Goal: Information Seeking & Learning: Learn about a topic

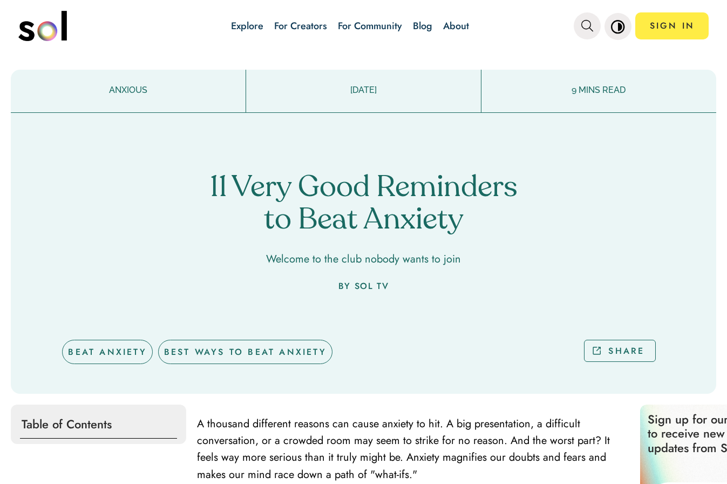
click at [447, 455] on span "A thousand different reasons can cause anxiety to hit. A big presentation, a di…" at bounding box center [403, 449] width 413 height 66
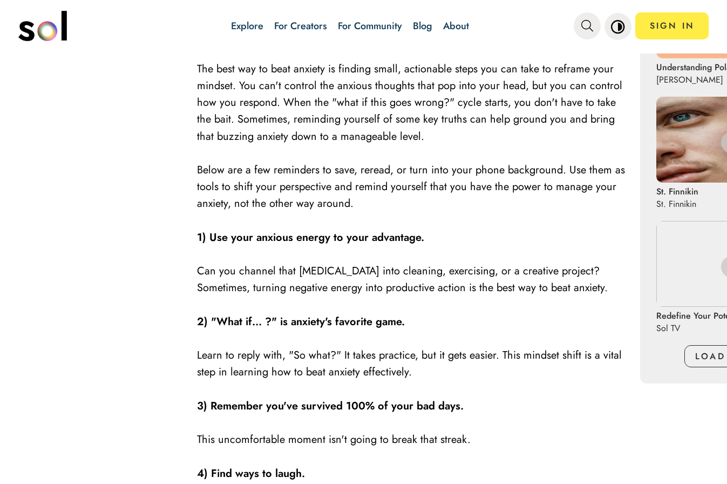
scroll to position [821, 0]
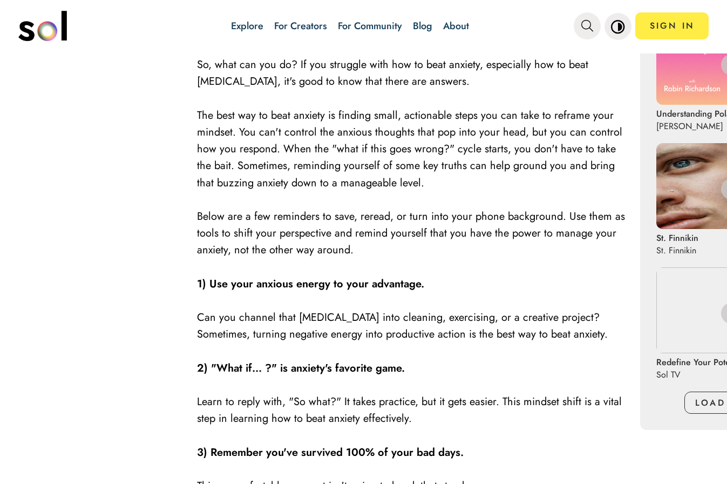
click at [725, 22] on div "Explore For Creators For Community Blog About SIGN IN Explore For Creators For …" at bounding box center [363, 242] width 727 height 484
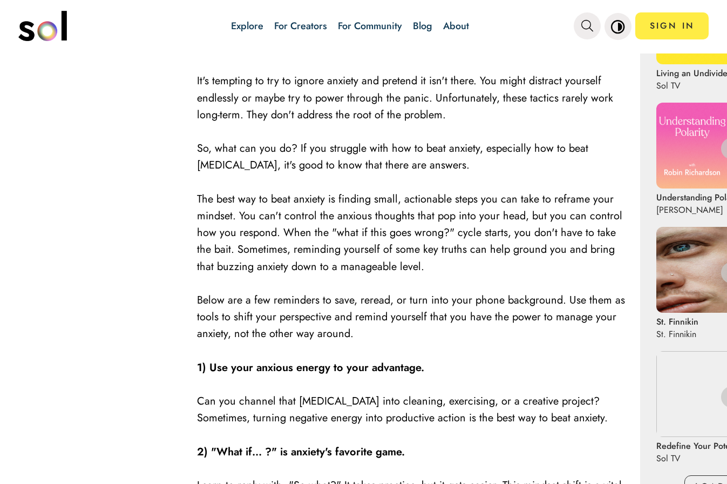
scroll to position [707, 0]
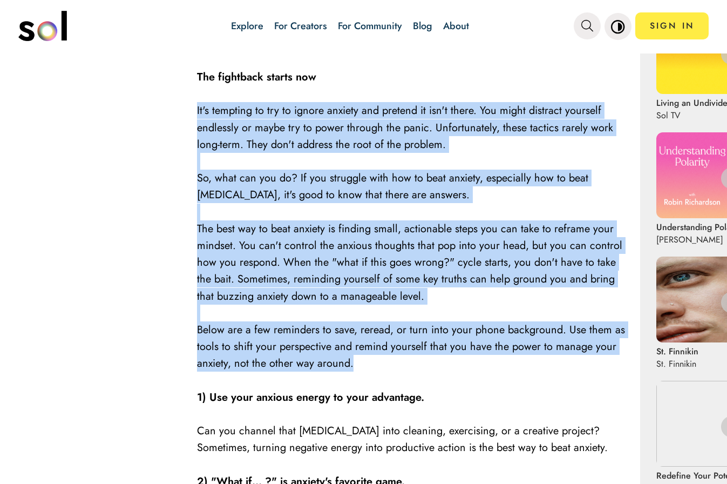
drag, startPoint x: 370, startPoint y: 362, endPoint x: 193, endPoint y: 112, distance: 306.5
copy div "It's tempting to try to ignore anxiety and pretend it isn't there. You might di…"
click at [333, 305] on p at bounding box center [413, 313] width 433 height 17
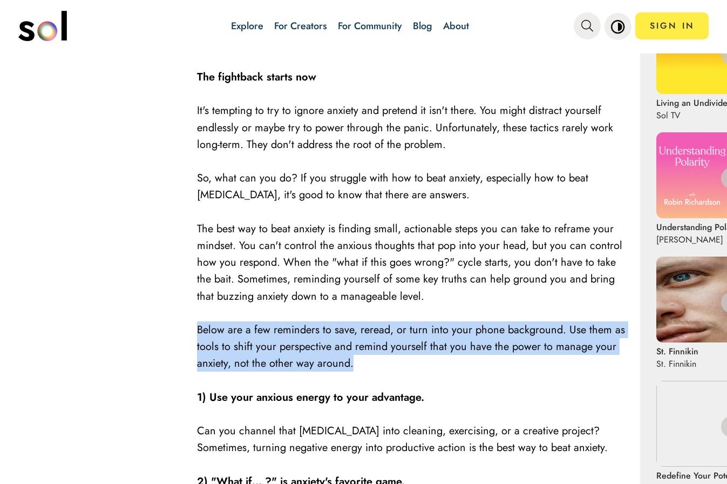
drag, startPoint x: 353, startPoint y: 360, endPoint x: 197, endPoint y: 332, distance: 159.2
copy span "Below are a few reminders to save, reread, or turn into your phone background. …"
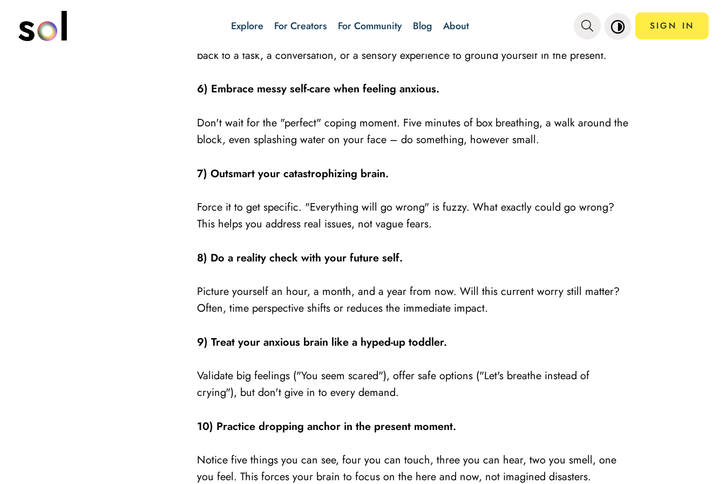
scroll to position [1085, 0]
